Goal: Information Seeking & Learning: Learn about a topic

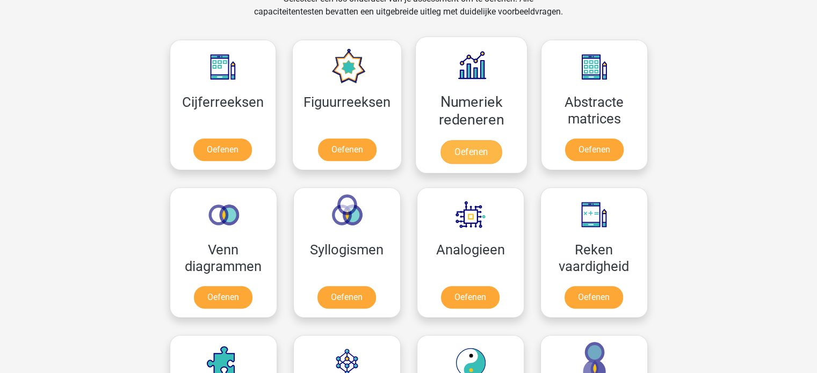
scroll to position [483, 0]
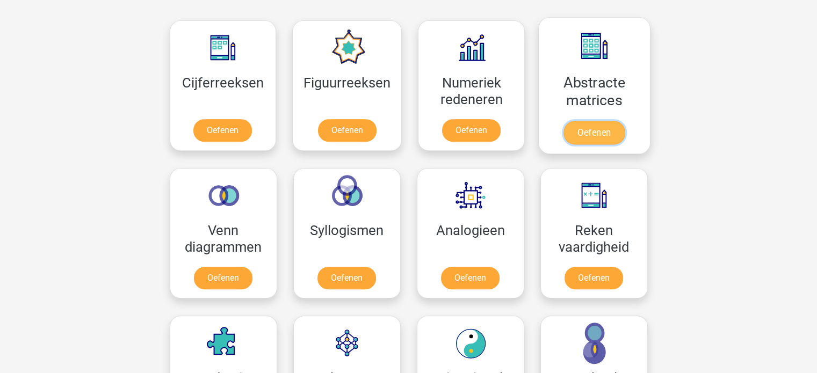
click at [597, 134] on link "Oefenen" at bounding box center [593, 133] width 61 height 24
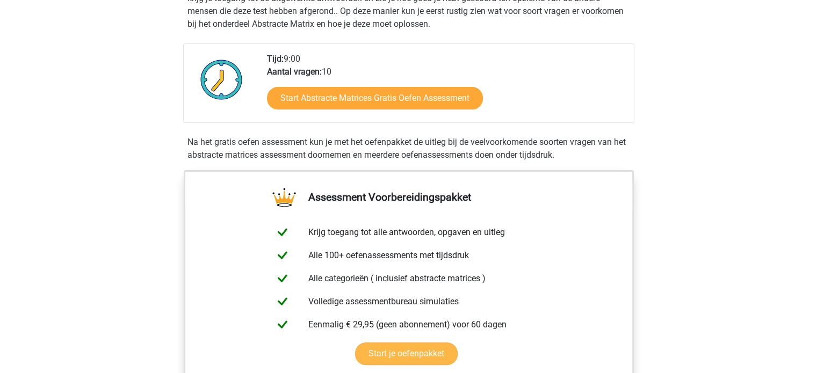
scroll to position [215, 0]
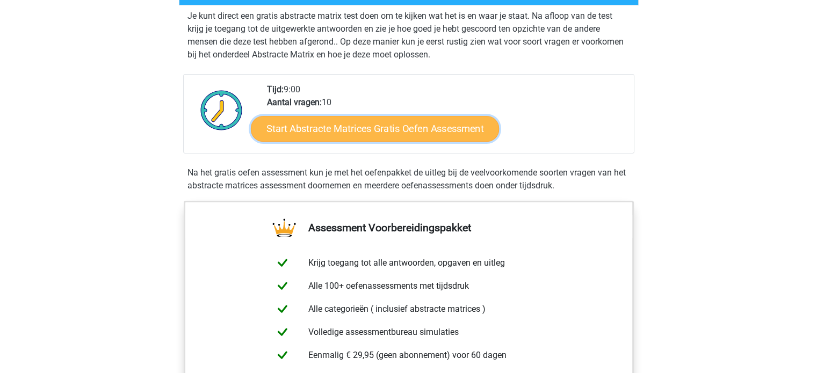
click at [401, 127] on link "Start Abstracte Matrices Gratis Oefen Assessment" at bounding box center [375, 128] width 248 height 26
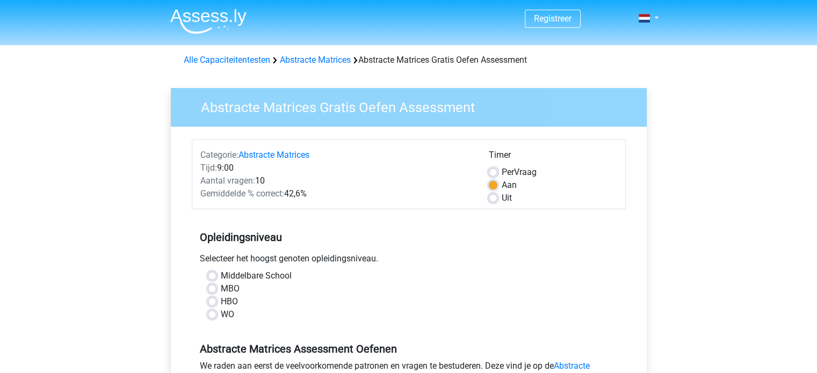
click at [217, 276] on div "Middelbare School" at bounding box center [409, 276] width 402 height 13
click at [221, 273] on label "Middelbare School" at bounding box center [256, 276] width 71 height 13
click at [215, 273] on input "Middelbare School" at bounding box center [212, 275] width 9 height 11
radio input "true"
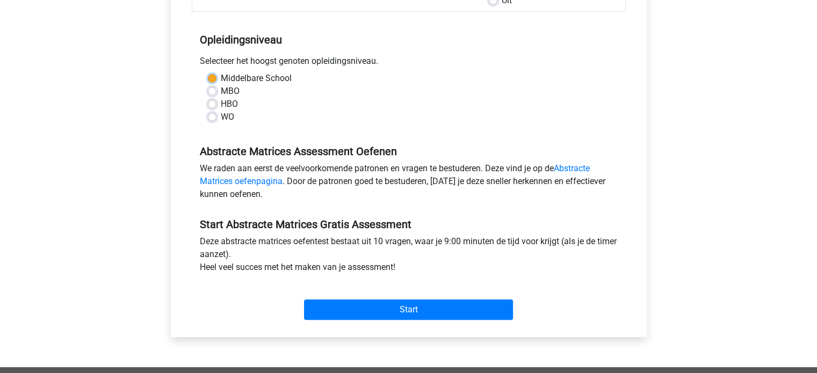
scroll to position [215, 0]
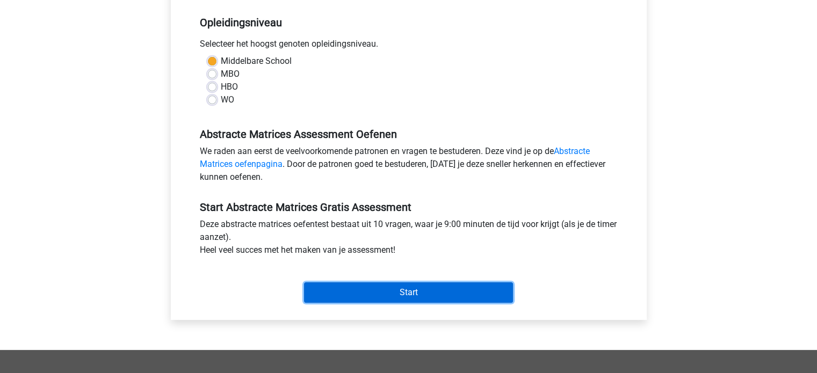
click at [346, 294] on input "Start" at bounding box center [408, 292] width 209 height 20
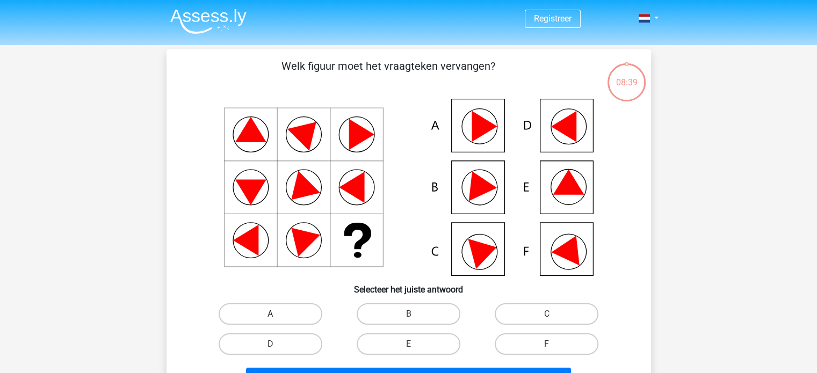
click at [306, 311] on label "A" at bounding box center [271, 313] width 104 height 21
click at [277, 314] on input "A" at bounding box center [273, 317] width 7 height 7
radio input "true"
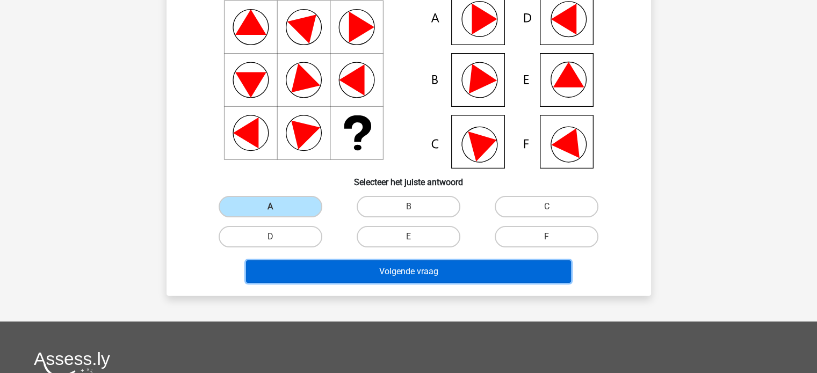
click at [449, 269] on button "Volgende vraag" at bounding box center [408, 271] width 325 height 23
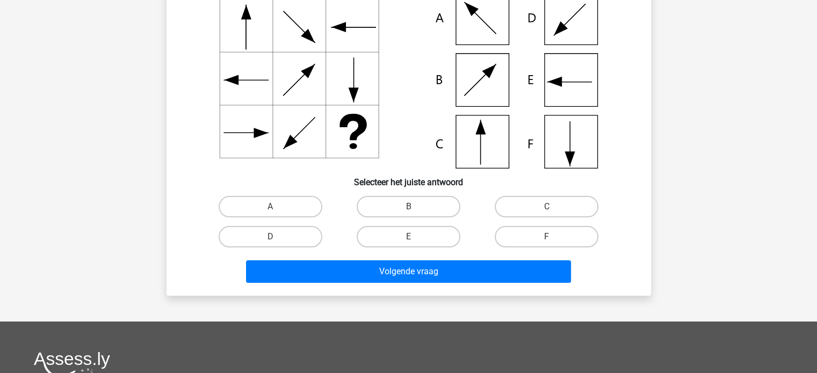
scroll to position [49, 0]
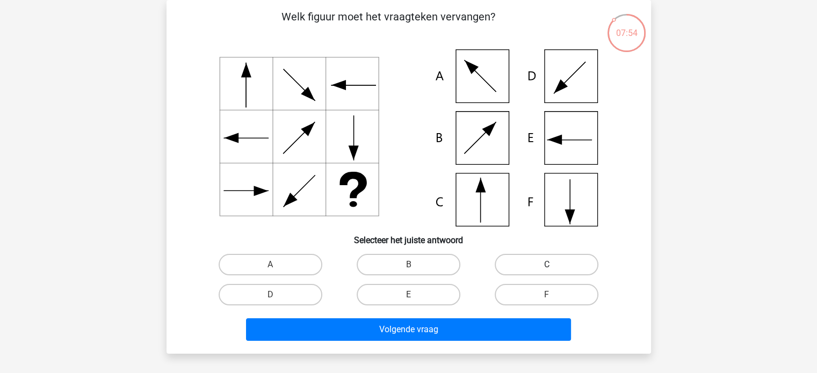
click at [505, 257] on label "C" at bounding box center [547, 264] width 104 height 21
click at [547, 265] on input "C" at bounding box center [550, 268] width 7 height 7
radio input "true"
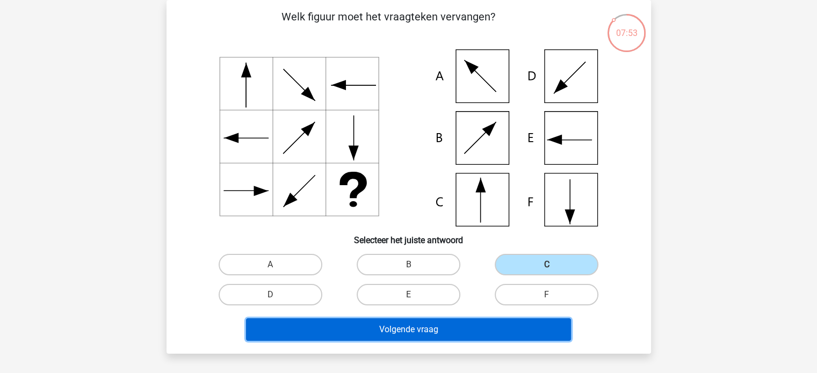
click at [510, 330] on button "Volgende vraag" at bounding box center [408, 329] width 325 height 23
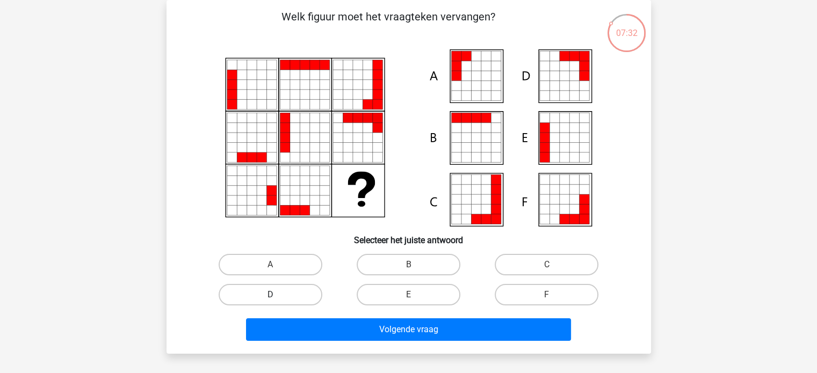
click at [310, 293] on label "D" at bounding box center [271, 294] width 104 height 21
click at [277, 295] on input "D" at bounding box center [273, 298] width 7 height 7
radio input "true"
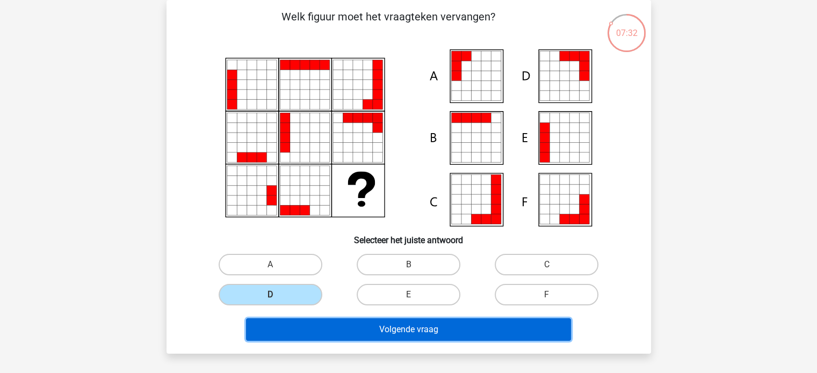
click at [344, 331] on button "Volgende vraag" at bounding box center [408, 329] width 325 height 23
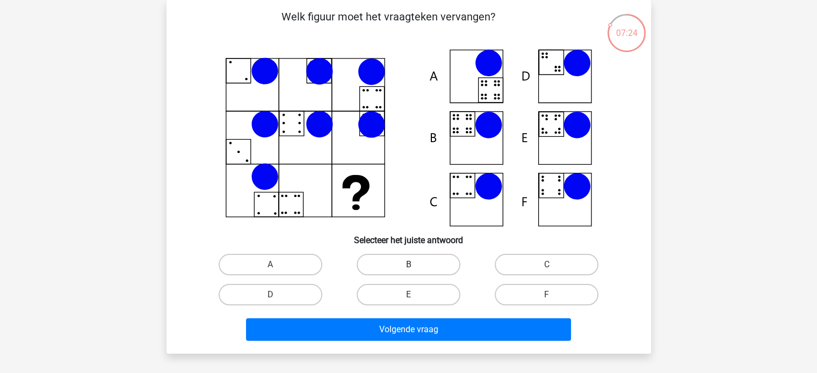
click at [430, 263] on label "B" at bounding box center [409, 264] width 104 height 21
click at [415, 265] on input "B" at bounding box center [411, 268] width 7 height 7
radio input "true"
click at [453, 340] on div "Volgende vraag" at bounding box center [408, 331] width 415 height 27
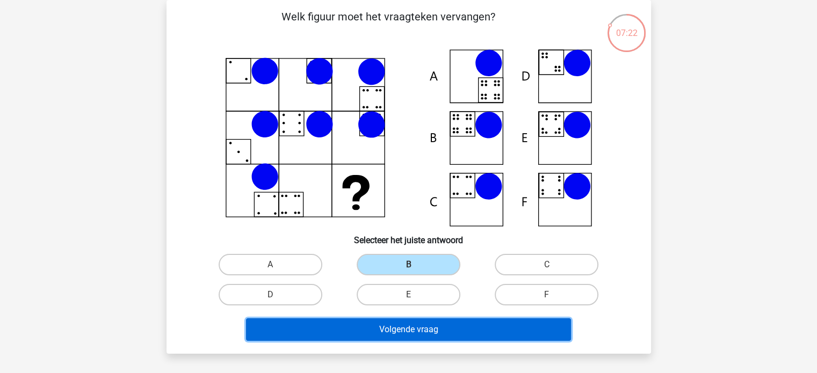
click at [451, 326] on button "Volgende vraag" at bounding box center [408, 329] width 325 height 23
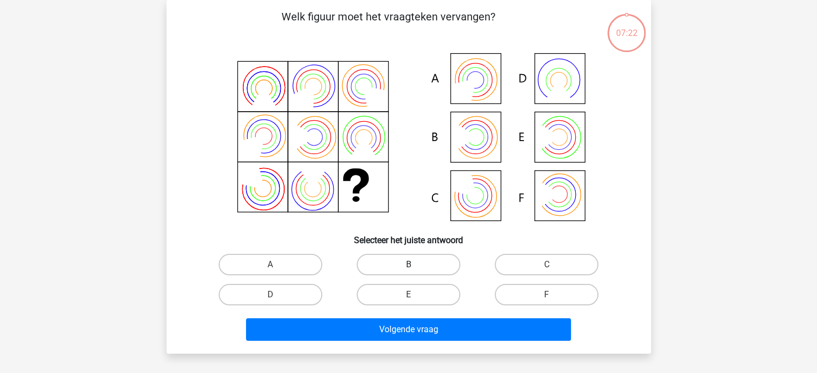
click at [434, 261] on label "B" at bounding box center [409, 264] width 104 height 21
click at [415, 265] on input "B" at bounding box center [411, 268] width 7 height 7
radio input "true"
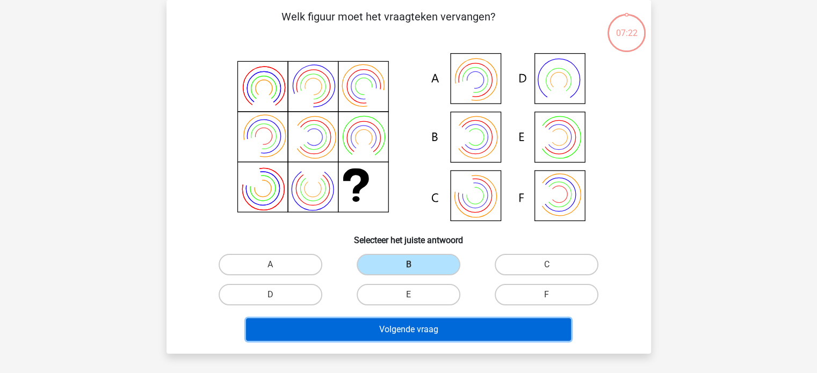
click at [445, 328] on button "Volgende vraag" at bounding box center [408, 329] width 325 height 23
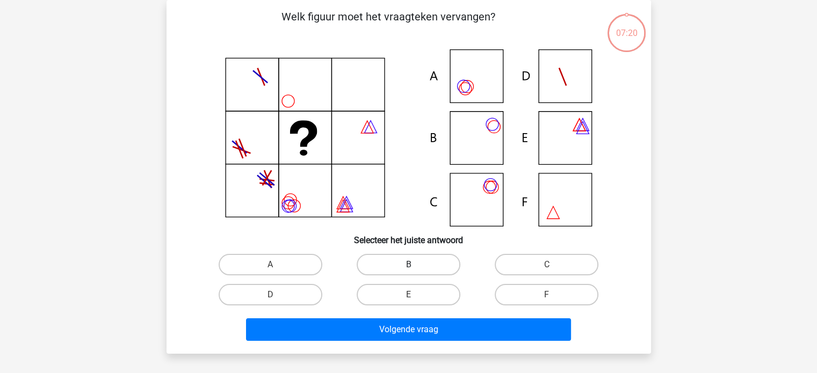
click at [430, 264] on label "B" at bounding box center [409, 264] width 104 height 21
click at [415, 265] on input "B" at bounding box center [411, 268] width 7 height 7
radio input "true"
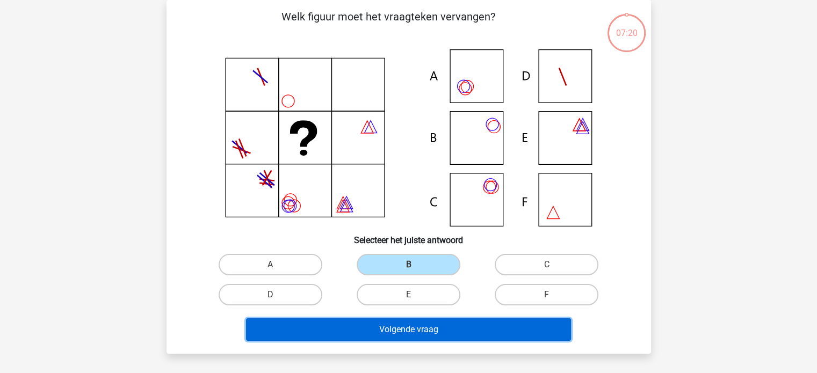
click at [435, 330] on button "Volgende vraag" at bounding box center [408, 329] width 325 height 23
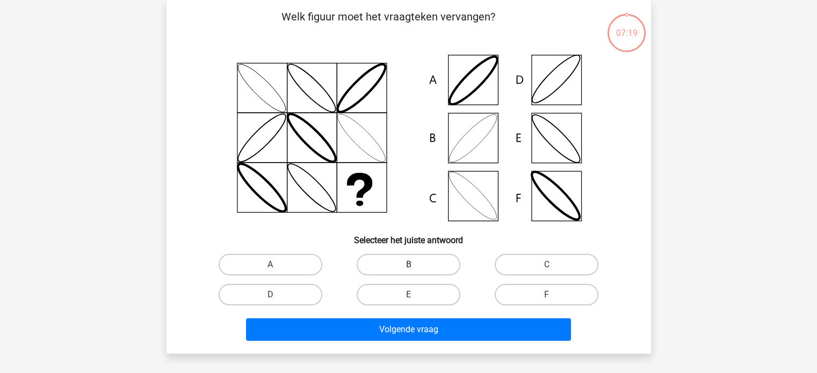
click at [424, 266] on label "B" at bounding box center [409, 264] width 104 height 21
click at [415, 266] on input "B" at bounding box center [411, 268] width 7 height 7
radio input "true"
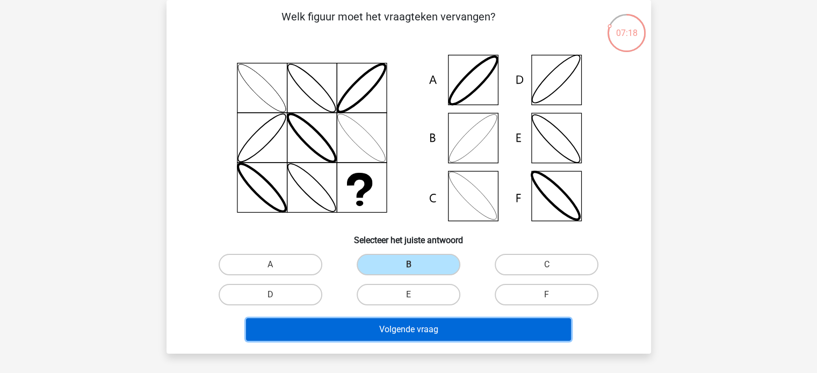
click at [434, 329] on button "Volgende vraag" at bounding box center [408, 329] width 325 height 23
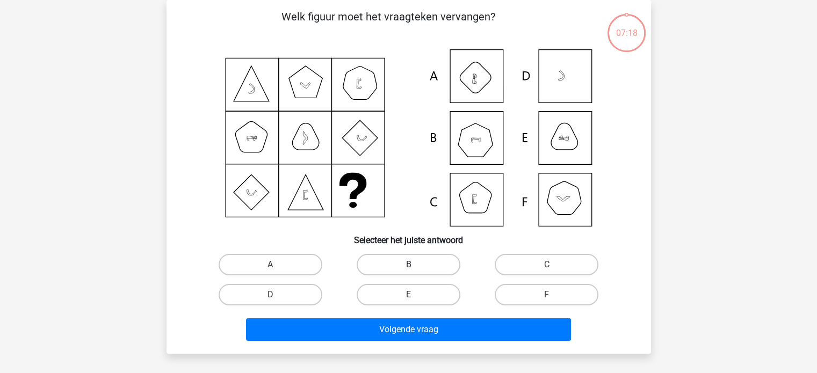
click at [428, 267] on label "B" at bounding box center [409, 264] width 104 height 21
click at [415, 267] on input "B" at bounding box center [411, 268] width 7 height 7
radio input "true"
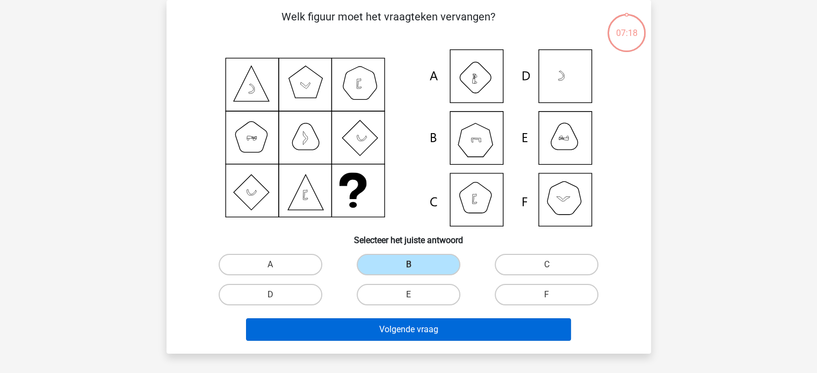
drag, startPoint x: 434, startPoint y: 343, endPoint x: 436, endPoint y: 332, distance: 11.0
click at [434, 343] on div "Volgende vraag" at bounding box center [408, 331] width 415 height 27
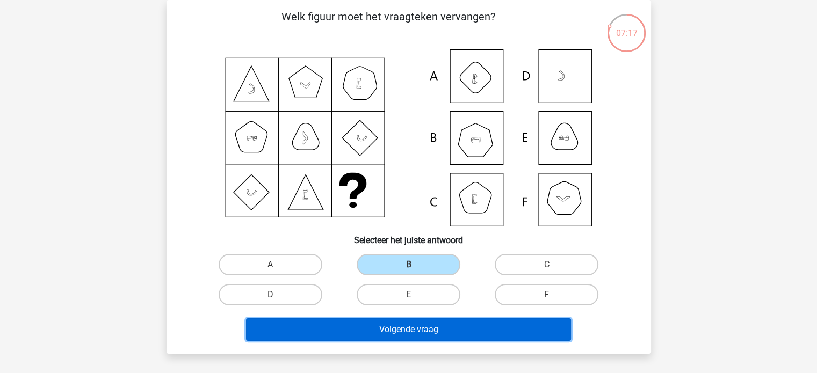
drag, startPoint x: 436, startPoint y: 330, endPoint x: 435, endPoint y: 320, distance: 9.7
click at [436, 328] on button "Volgende vraag" at bounding box center [408, 329] width 325 height 23
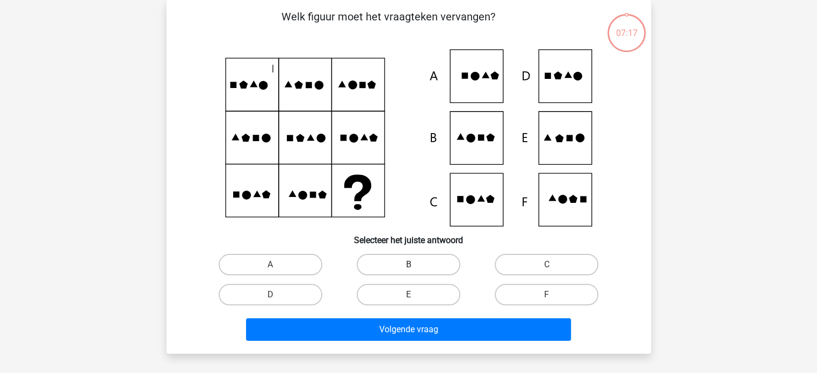
click at [429, 262] on label "B" at bounding box center [409, 264] width 104 height 21
click at [415, 265] on input "B" at bounding box center [411, 268] width 7 height 7
radio input "true"
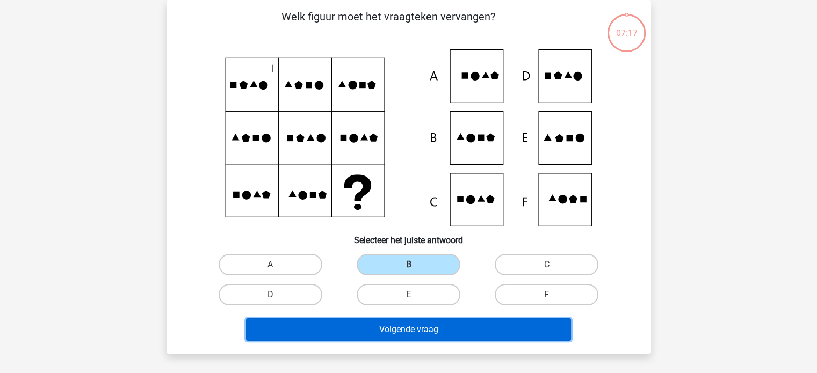
click at [433, 327] on button "Volgende vraag" at bounding box center [408, 329] width 325 height 23
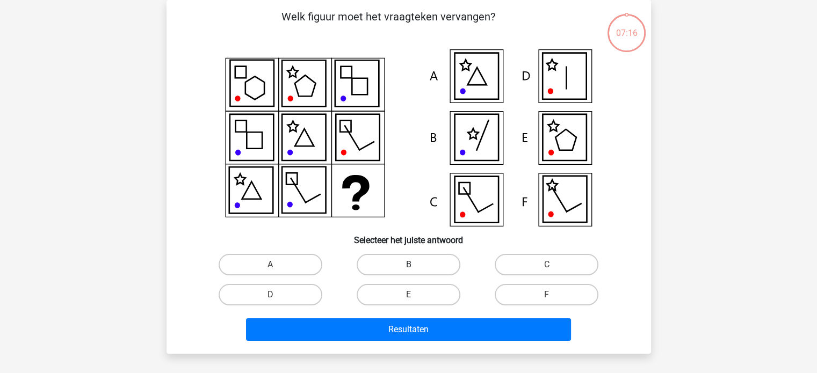
click at [424, 260] on label "B" at bounding box center [409, 264] width 104 height 21
click at [415, 265] on input "B" at bounding box center [411, 268] width 7 height 7
radio input "true"
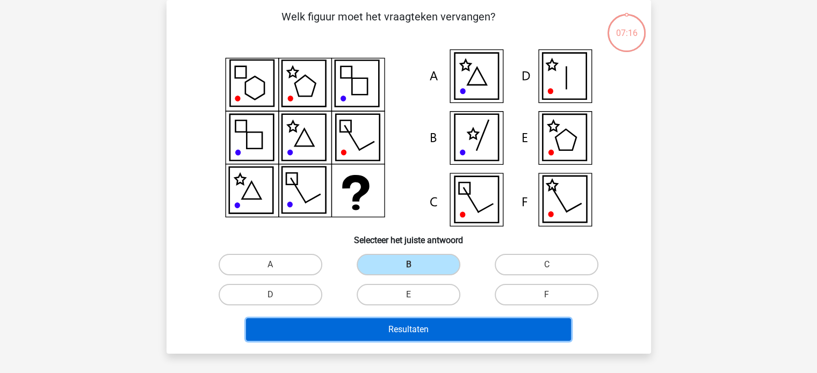
click at [427, 325] on button "Resultaten" at bounding box center [408, 329] width 325 height 23
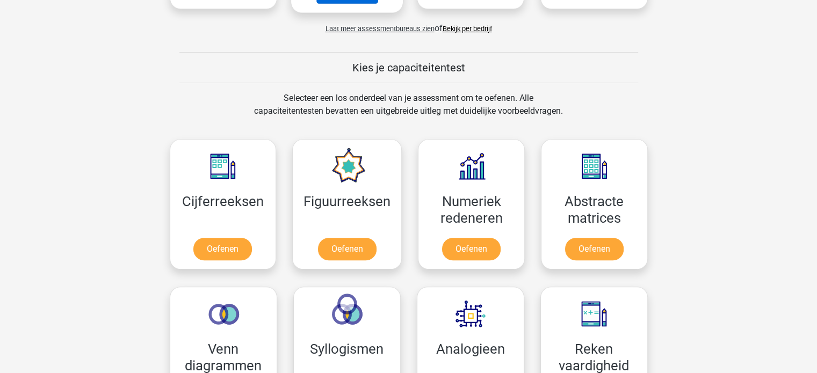
scroll to position [430, 0]
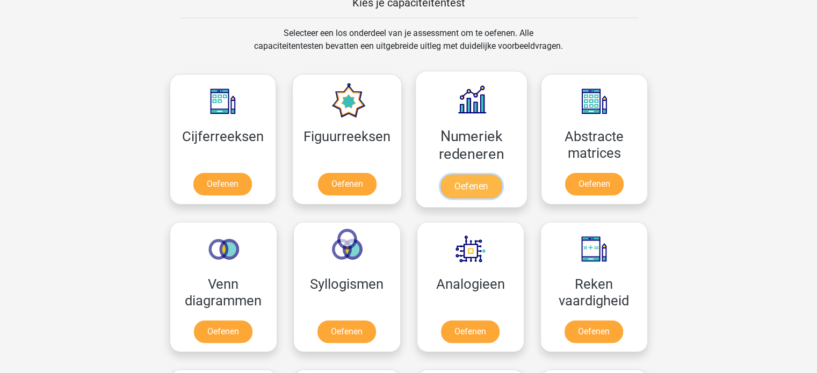
click at [480, 184] on link "Oefenen" at bounding box center [470, 187] width 61 height 24
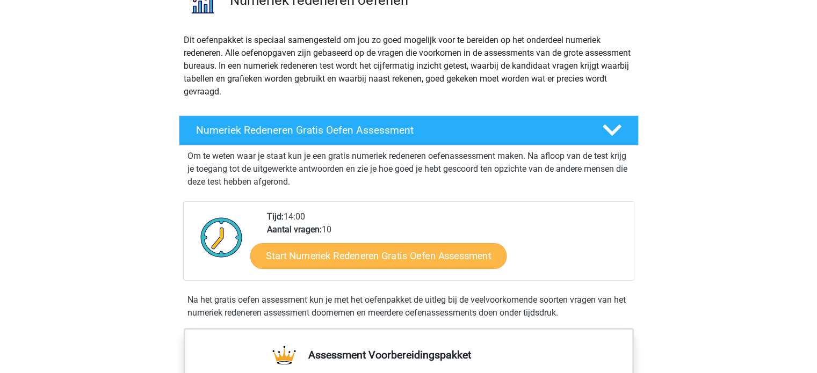
scroll to position [107, 0]
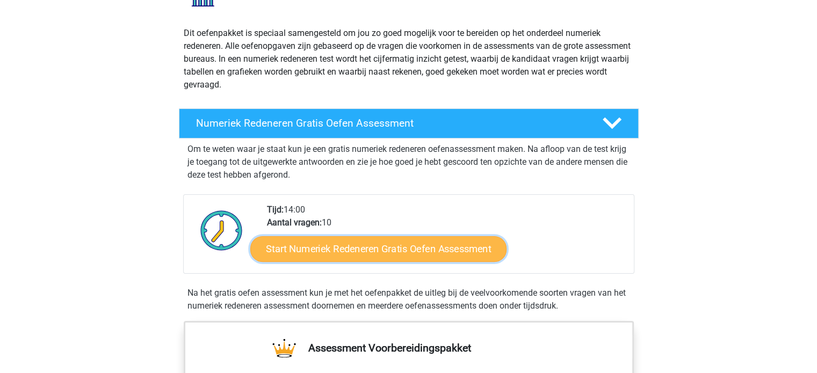
click at [419, 241] on link "Start Numeriek Redeneren Gratis Oefen Assessment" at bounding box center [378, 249] width 256 height 26
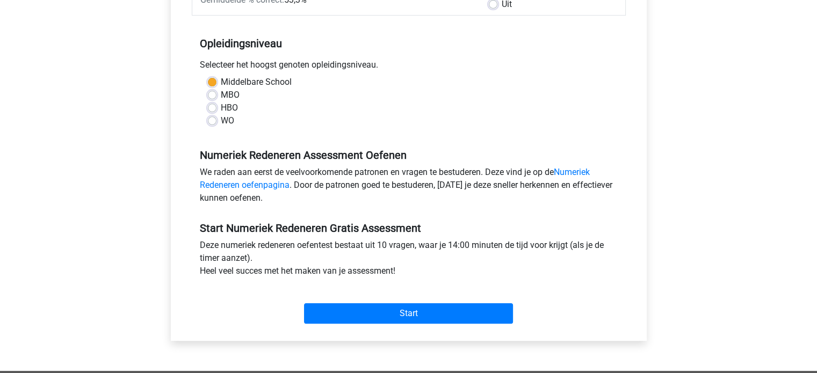
scroll to position [322, 0]
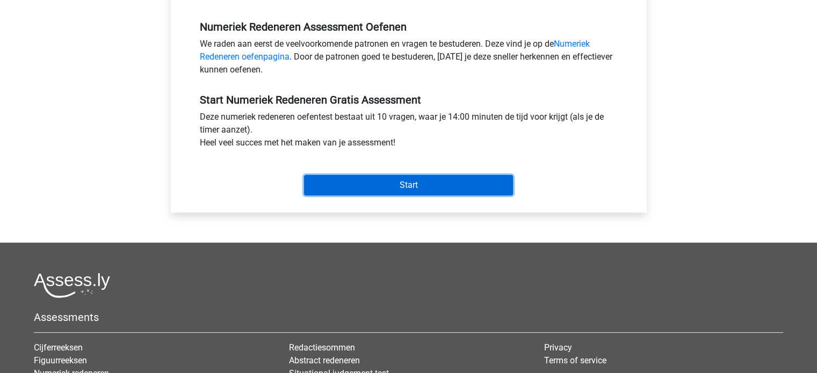
click at [395, 182] on input "Start" at bounding box center [408, 185] width 209 height 20
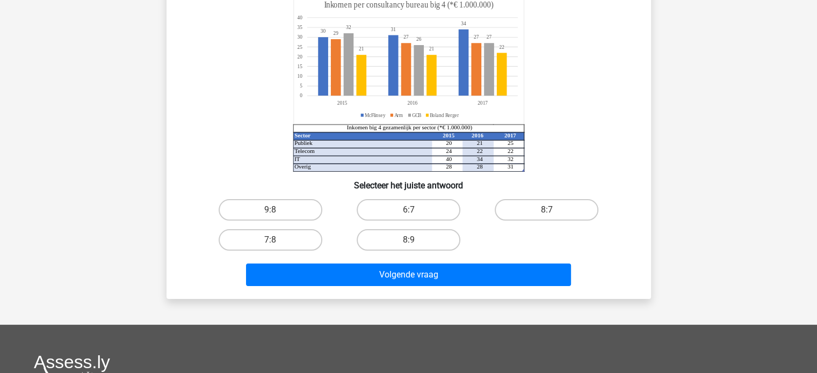
scroll to position [161, 0]
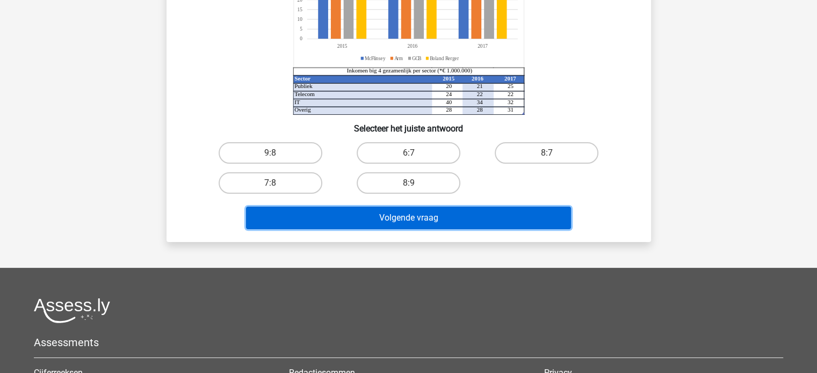
click at [423, 215] on button "Volgende vraag" at bounding box center [408, 218] width 325 height 23
click at [411, 219] on button "Volgende vraag" at bounding box center [408, 218] width 325 height 23
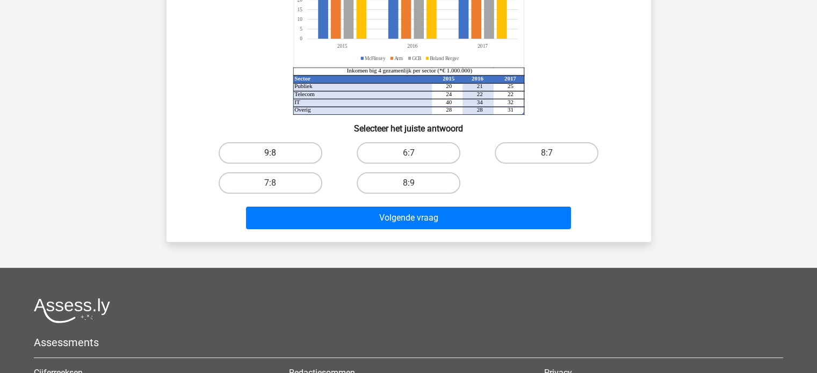
click at [289, 151] on label "9:8" at bounding box center [271, 152] width 104 height 21
click at [277, 153] on input "9:8" at bounding box center [273, 156] width 7 height 7
radio input "true"
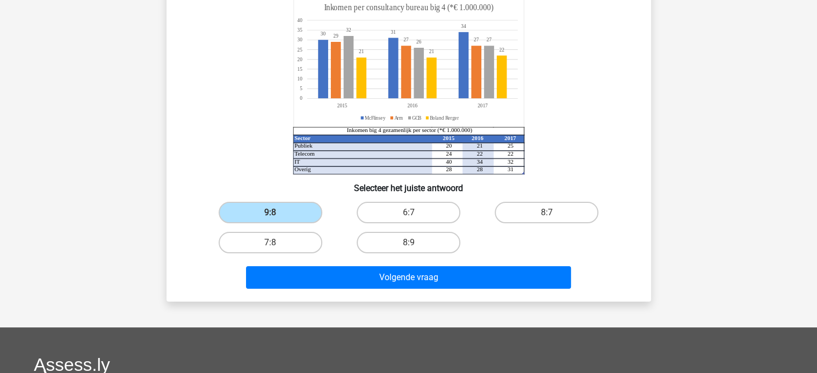
scroll to position [107, 0]
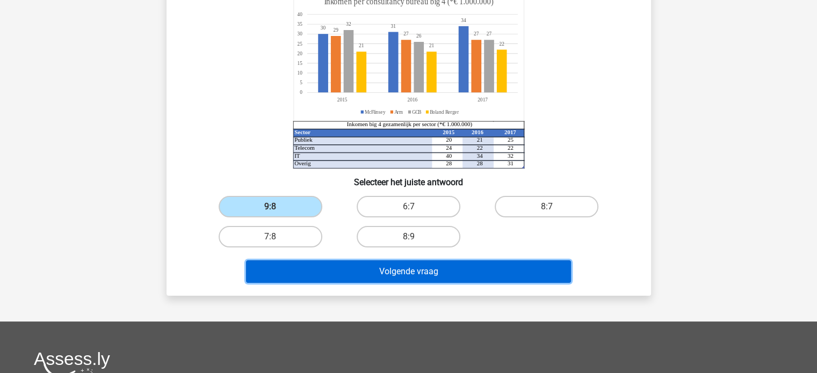
click at [482, 276] on button "Volgende vraag" at bounding box center [408, 271] width 325 height 23
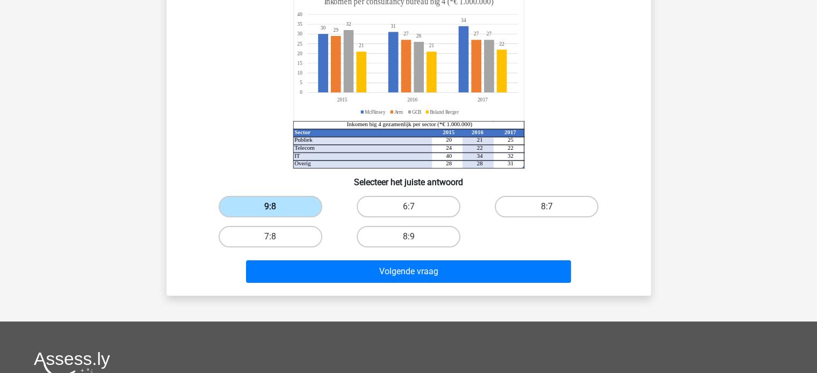
click at [300, 201] on label "9:8" at bounding box center [271, 206] width 104 height 21
click at [277, 207] on input "9:8" at bounding box center [273, 210] width 7 height 7
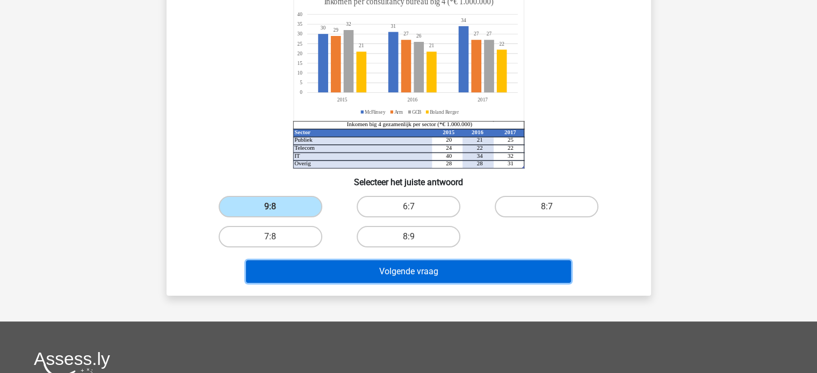
click at [346, 265] on button "Volgende vraag" at bounding box center [408, 271] width 325 height 23
click at [348, 266] on button "Volgende vraag" at bounding box center [408, 271] width 325 height 23
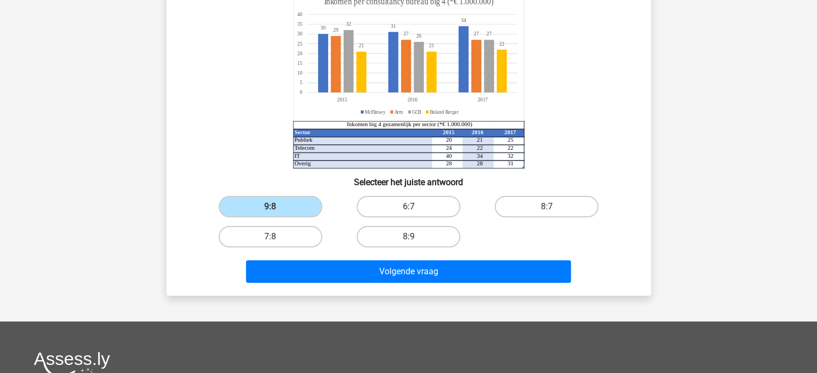
click at [382, 205] on label "6:7" at bounding box center [409, 206] width 104 height 21
click at [408, 207] on input "6:7" at bounding box center [411, 210] width 7 height 7
radio input "true"
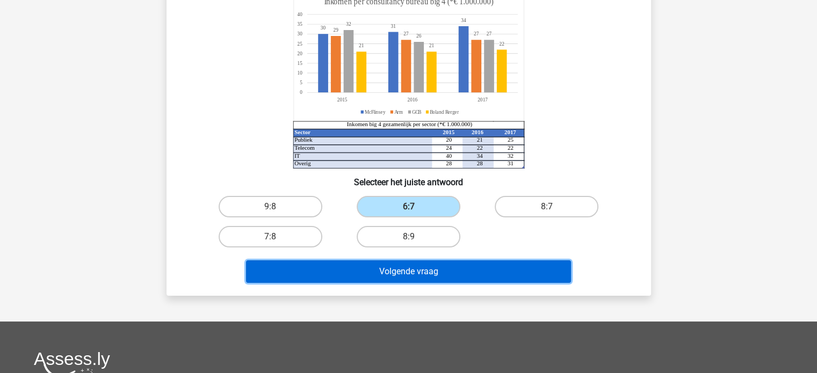
click at [368, 277] on button "Volgende vraag" at bounding box center [408, 271] width 325 height 23
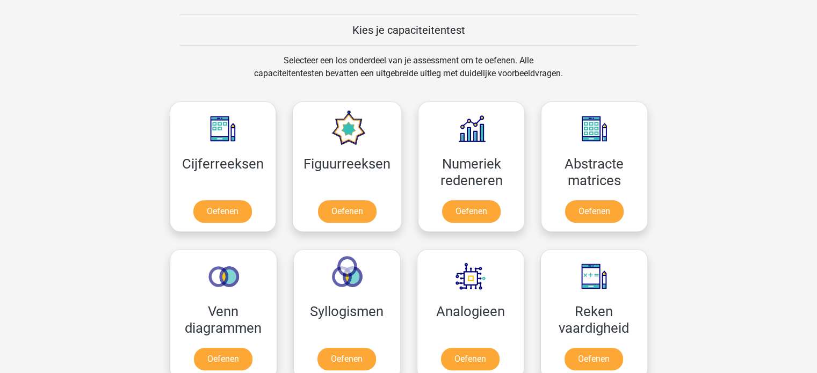
scroll to position [483, 0]
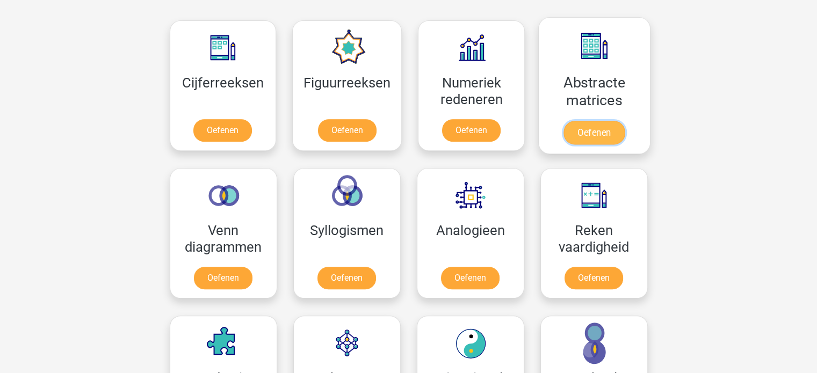
click at [580, 132] on link "Oefenen" at bounding box center [593, 133] width 61 height 24
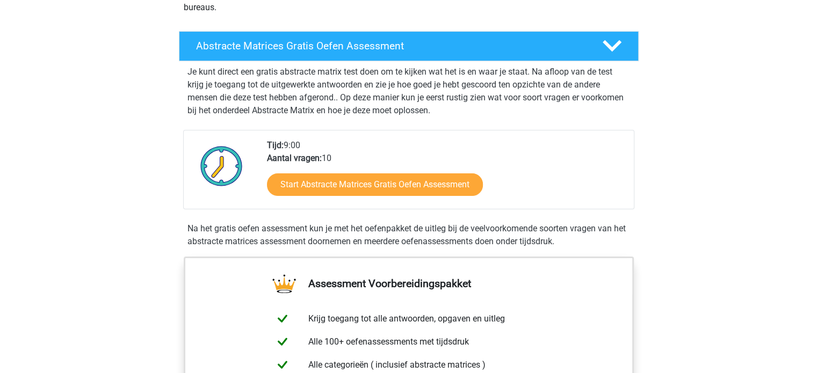
scroll to position [161, 0]
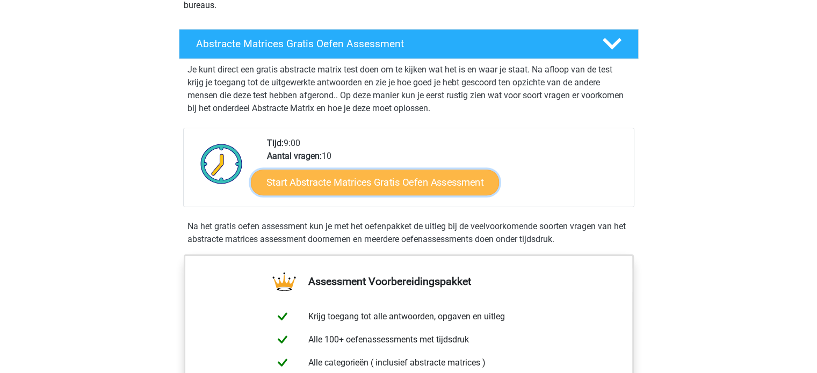
click at [381, 194] on link "Start Abstracte Matrices Gratis Oefen Assessment" at bounding box center [375, 182] width 248 height 26
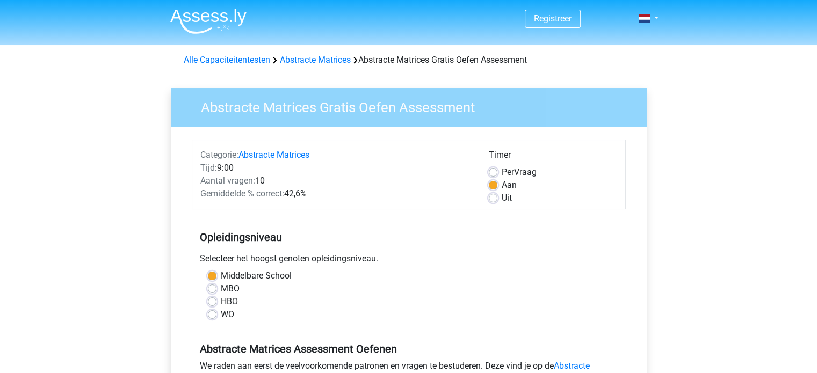
click at [221, 317] on label "WO" at bounding box center [227, 314] width 13 height 13
click at [209, 317] on input "WO" at bounding box center [212, 313] width 9 height 11
radio input "true"
click at [221, 278] on label "Middelbare School" at bounding box center [256, 276] width 71 height 13
click at [213, 278] on input "Middelbare School" at bounding box center [212, 275] width 9 height 11
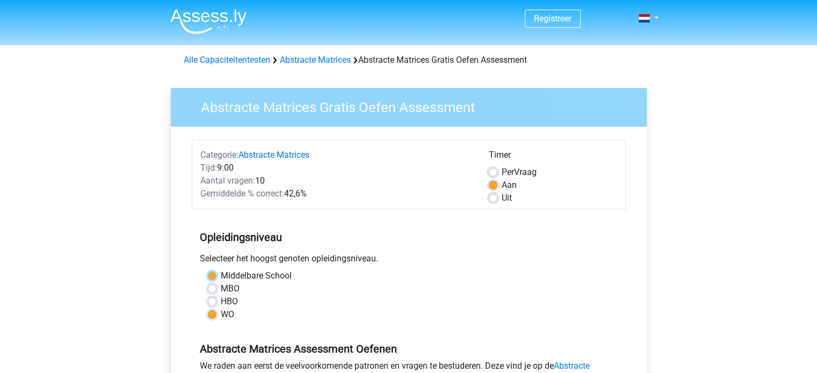
radio input "true"
click at [221, 285] on label "MBO" at bounding box center [230, 288] width 19 height 13
click at [213, 285] on input "MBO" at bounding box center [212, 287] width 9 height 11
radio input "true"
click at [221, 274] on label "Middelbare School" at bounding box center [256, 276] width 71 height 13
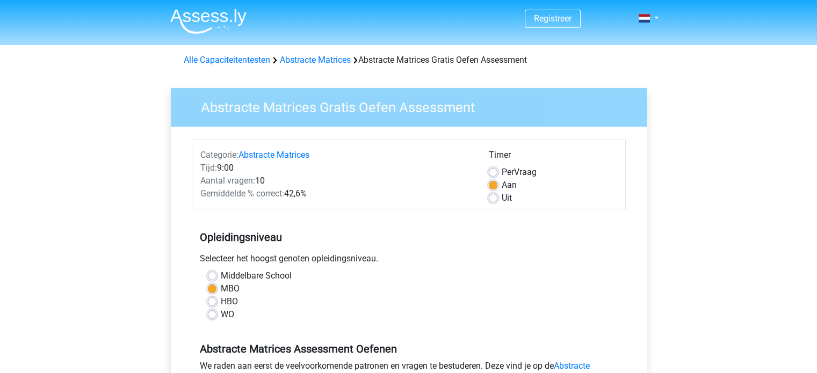
click at [212, 274] on input "Middelbare School" at bounding box center [212, 275] width 9 height 11
radio input "true"
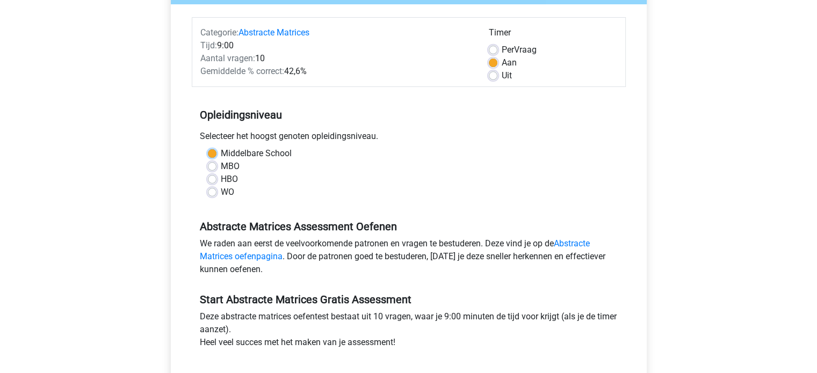
scroll to position [161, 0]
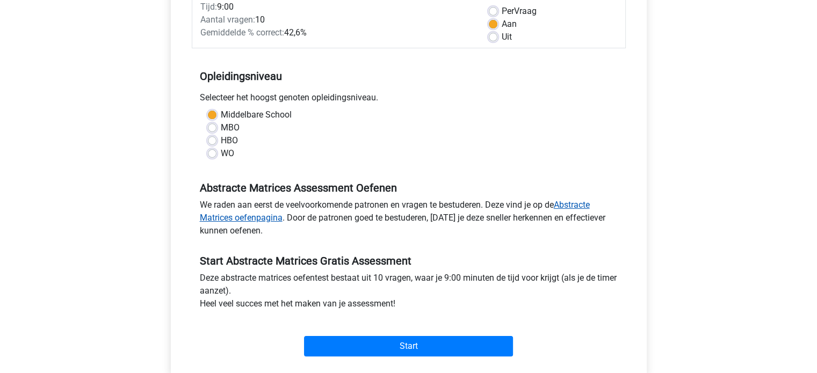
click at [277, 219] on link "Abstracte Matrices oefenpagina" at bounding box center [395, 211] width 390 height 23
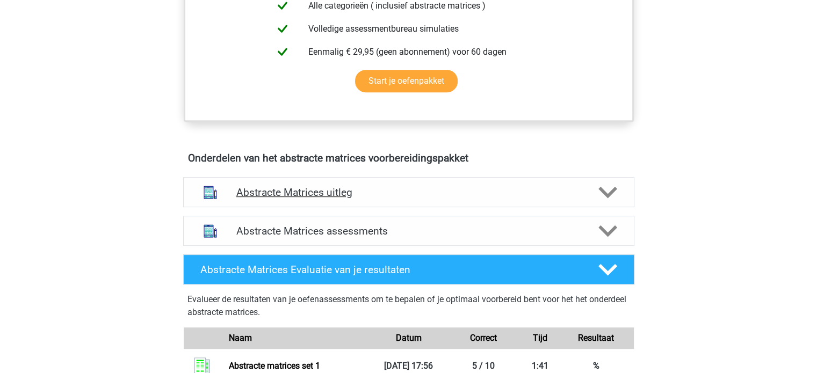
scroll to position [537, 0]
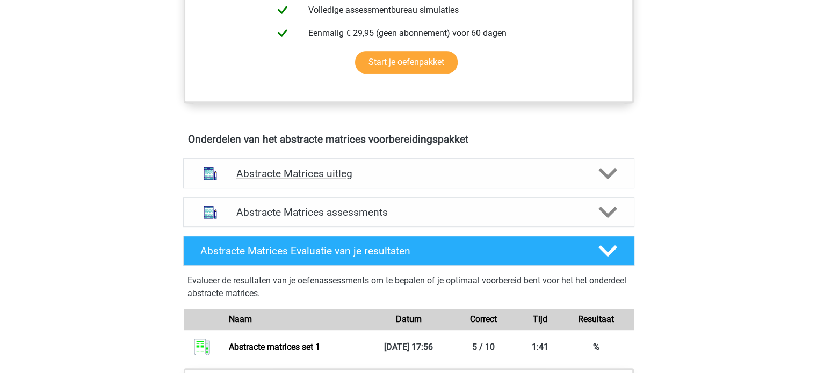
click at [339, 169] on h4 "Abstracte Matrices uitleg" at bounding box center [408, 174] width 345 height 12
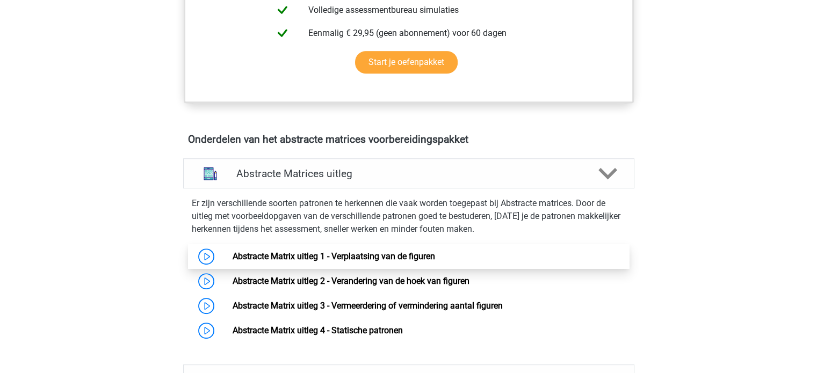
click at [337, 256] on link "Abstracte Matrix uitleg 1 - Verplaatsing van de figuren" at bounding box center [334, 256] width 202 height 10
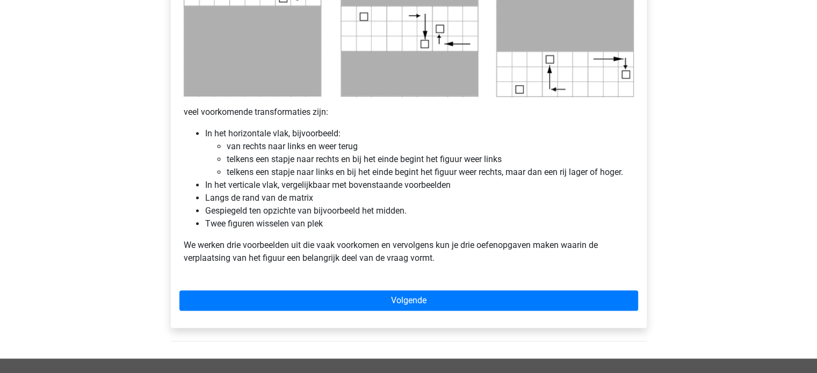
scroll to position [537, 0]
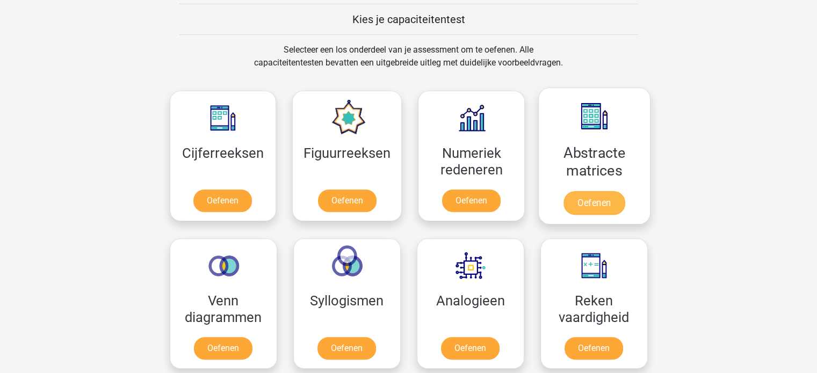
scroll to position [430, 0]
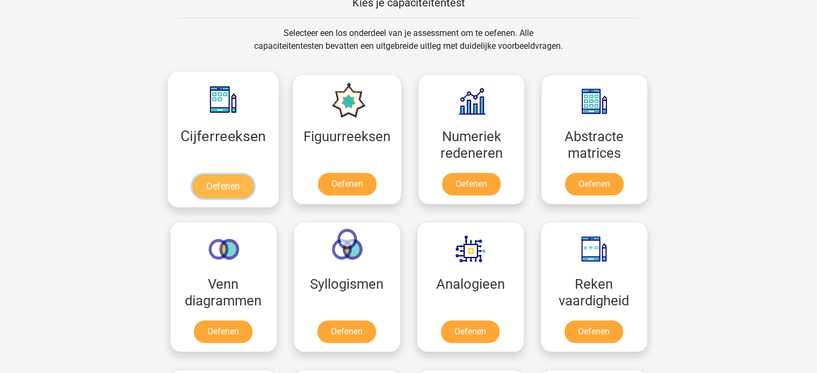
click at [221, 186] on link "Oefenen" at bounding box center [222, 187] width 61 height 24
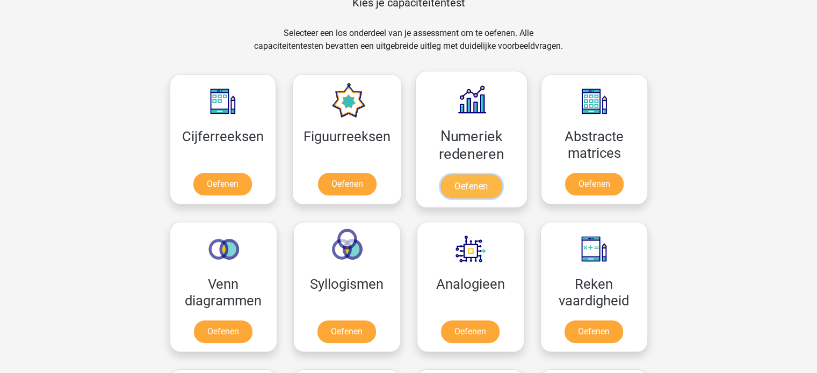
click at [489, 179] on link "Oefenen" at bounding box center [470, 187] width 61 height 24
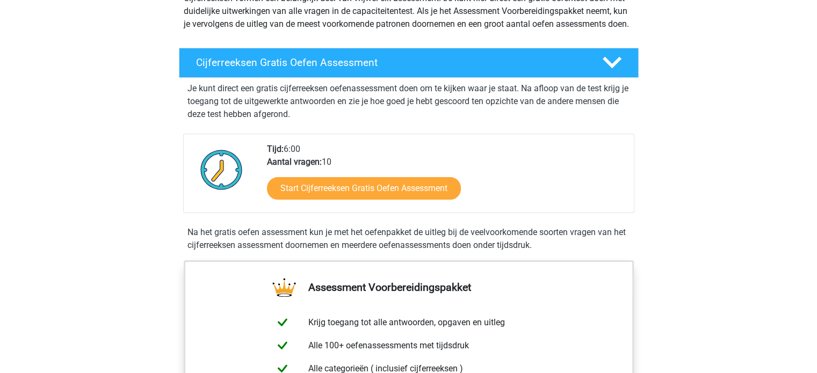
scroll to position [161, 0]
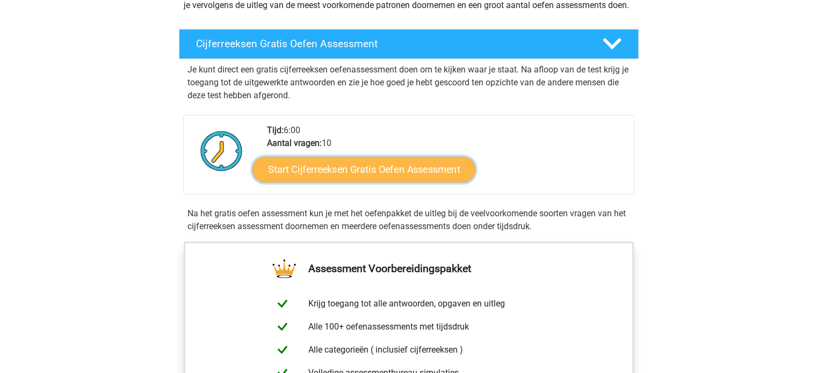
click at [331, 177] on link "Start Cijferreeksen Gratis Oefen Assessment" at bounding box center [363, 169] width 223 height 26
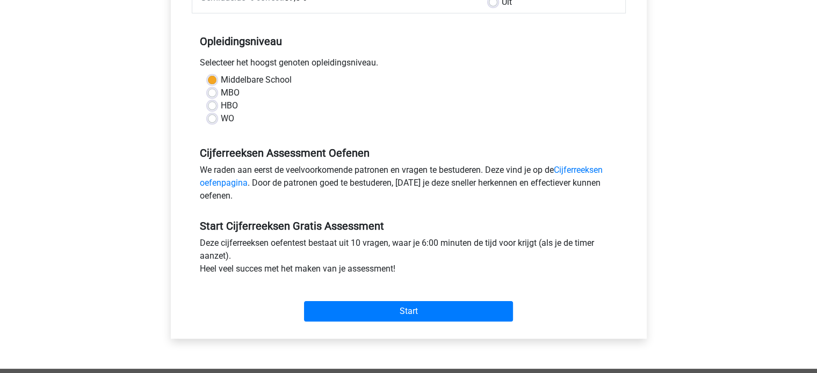
scroll to position [215, 0]
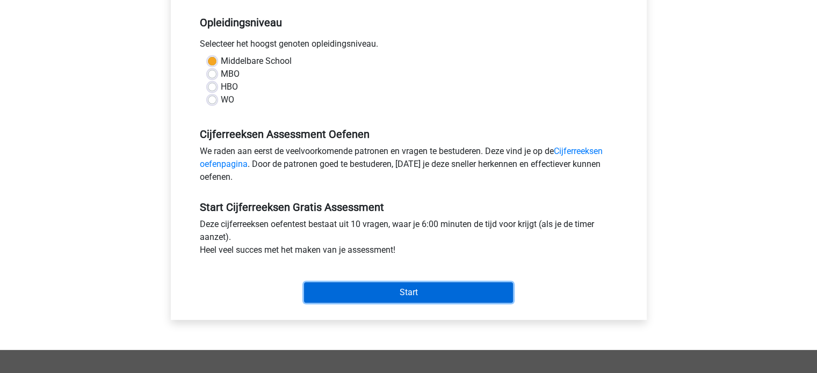
click at [490, 296] on input "Start" at bounding box center [408, 292] width 209 height 20
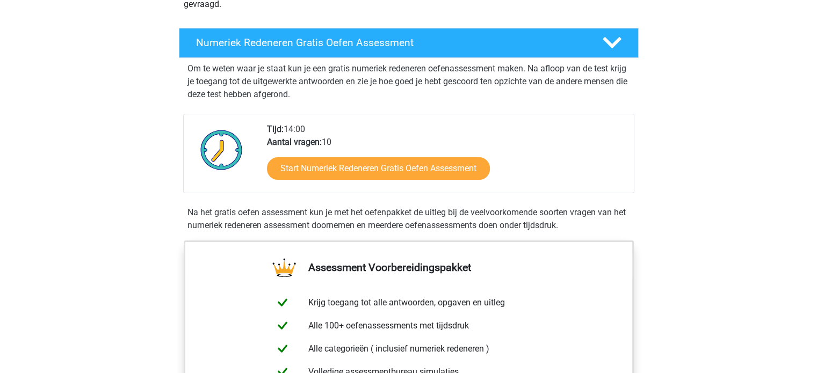
scroll to position [268, 0]
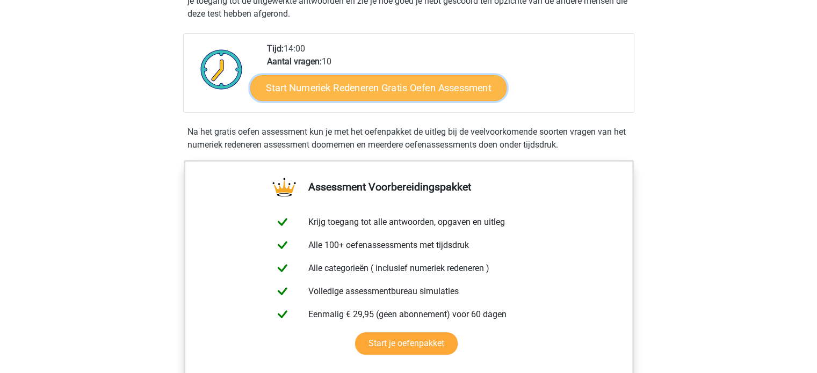
click at [389, 85] on link "Start Numeriek Redeneren Gratis Oefen Assessment" at bounding box center [378, 88] width 256 height 26
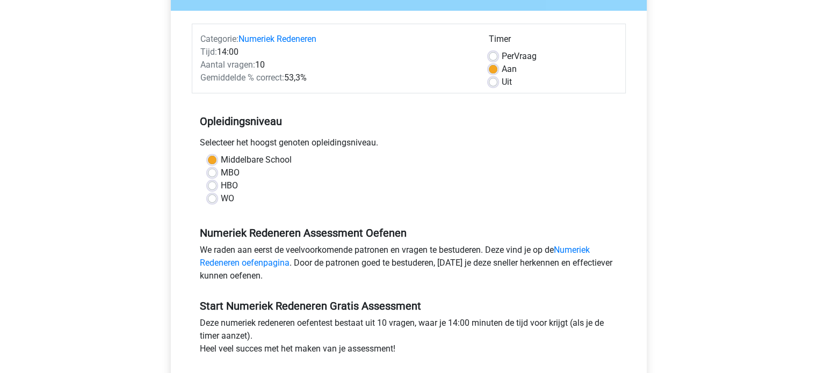
scroll to position [161, 0]
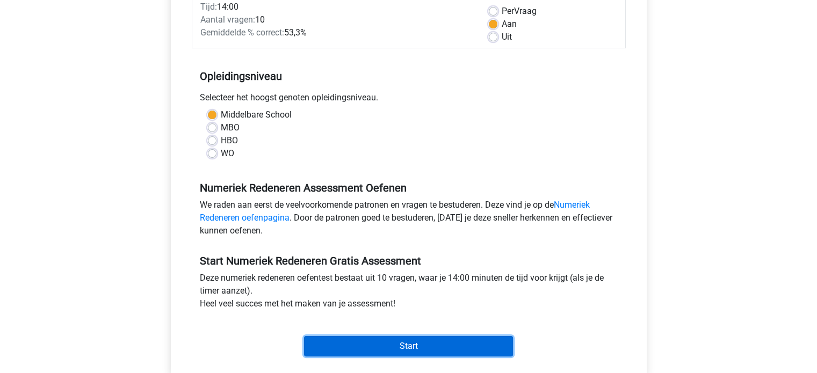
click at [456, 344] on input "Start" at bounding box center [408, 346] width 209 height 20
